Goal: Task Accomplishment & Management: Manage account settings

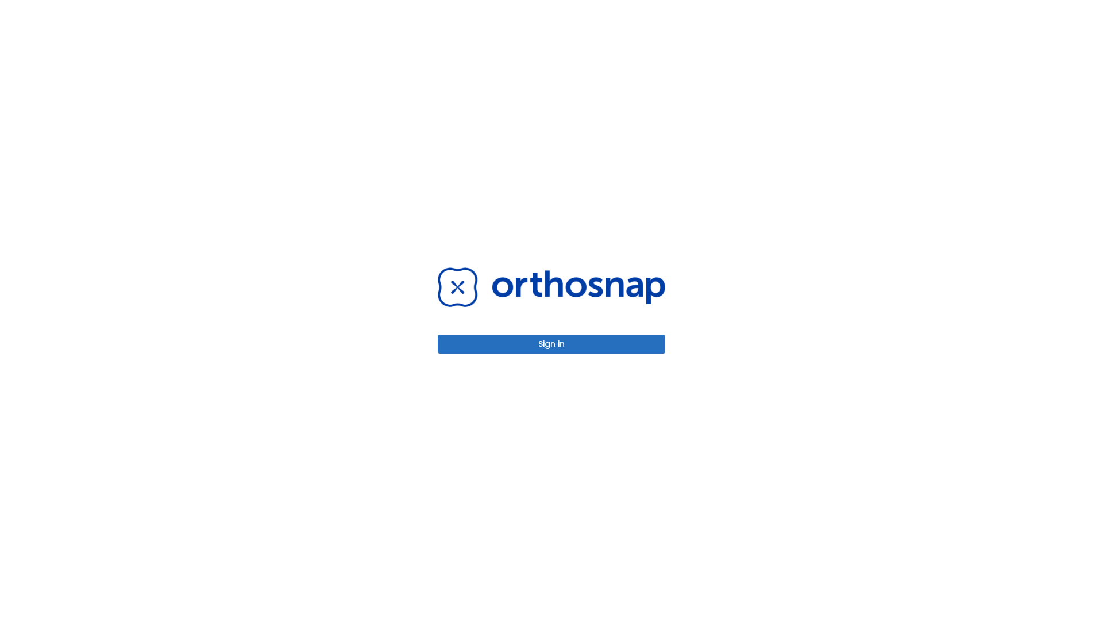
click at [552, 344] on button "Sign in" at bounding box center [552, 343] width 228 height 19
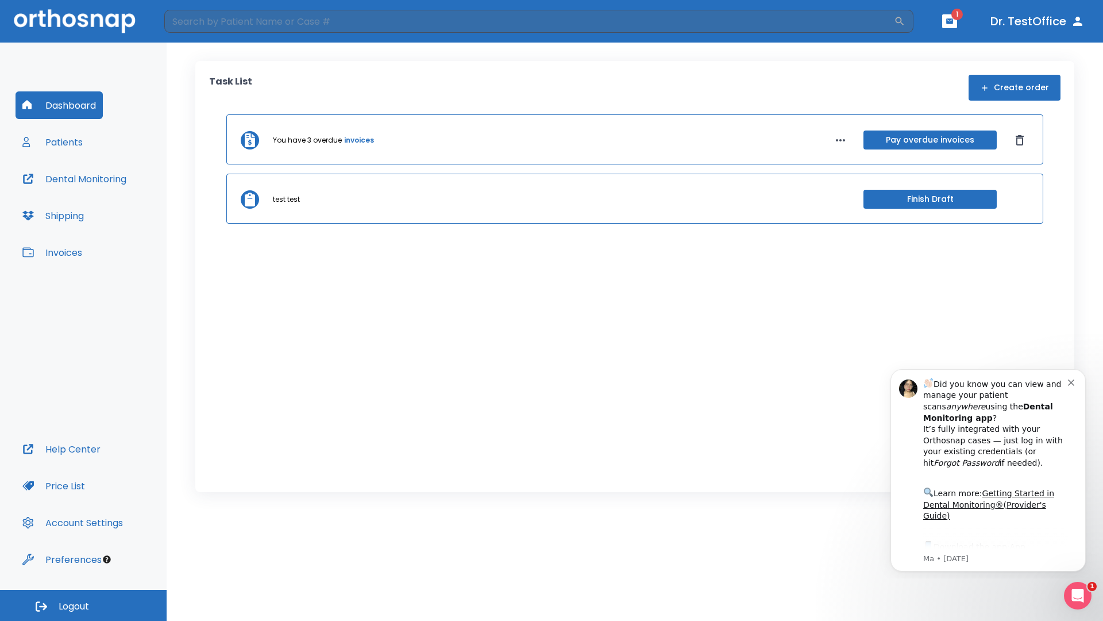
click at [83, 605] on span "Logout" at bounding box center [74, 606] width 30 height 13
